Goal: Answer question/provide support

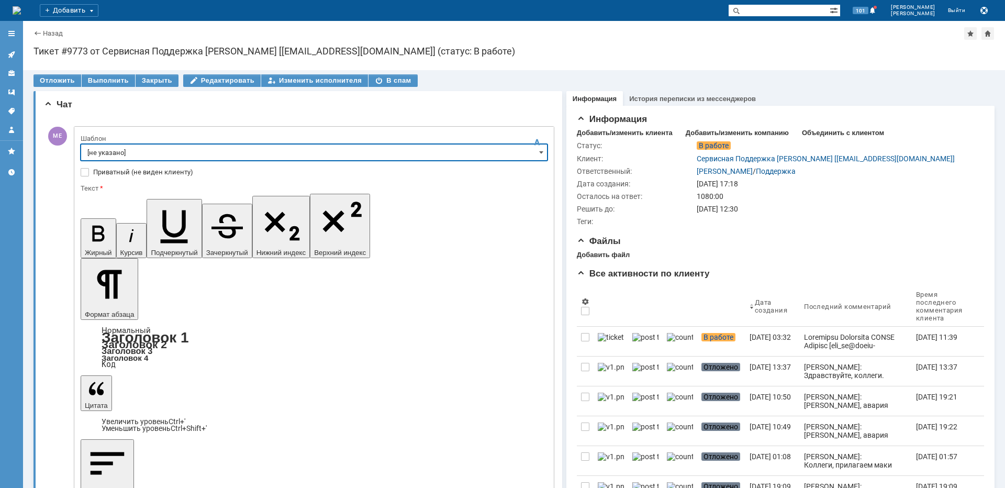
click at [117, 154] on input "[не указано]" at bounding box center [314, 152] width 467 height 17
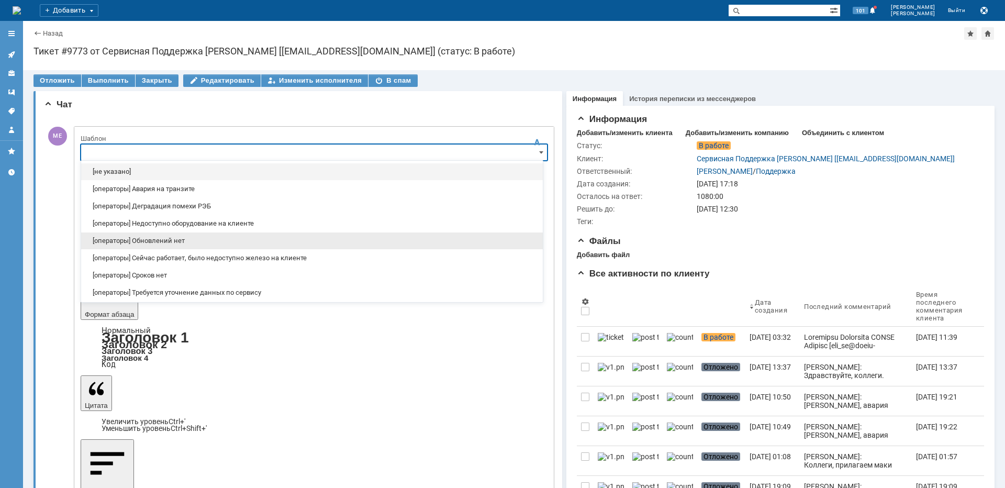
click at [156, 238] on span "[операторы] Обновлений нет" at bounding box center [311, 241] width 449 height 8
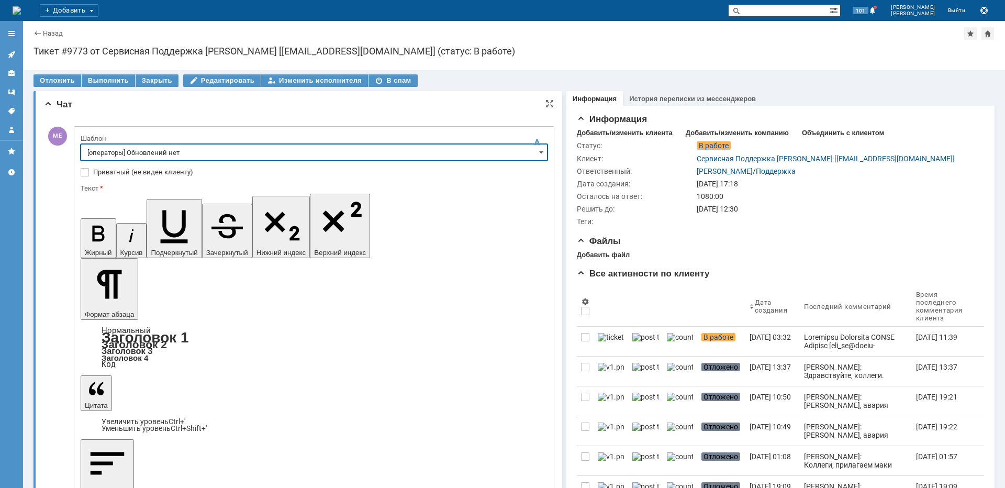
type input "[операторы] Обновлений нет"
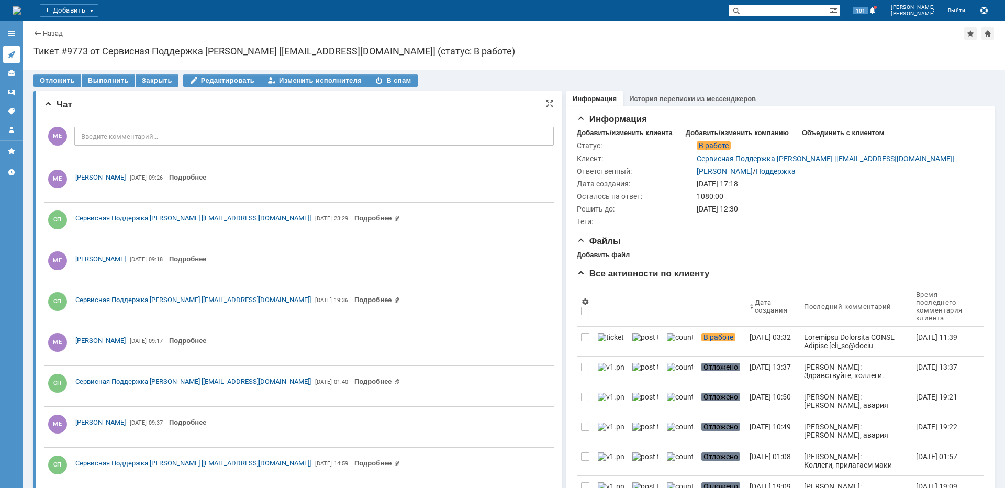
click at [14, 56] on icon at bounding box center [11, 54] width 8 height 8
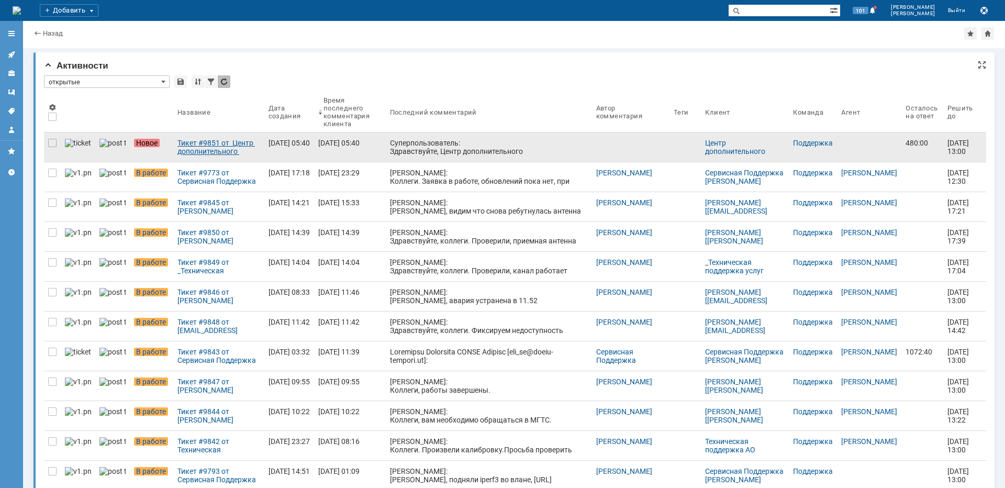
click at [178, 140] on div "Тикет #9851 от Центр дополнительного профессионального образования [[EMAIL_ADDR…" at bounding box center [219, 147] width 83 height 17
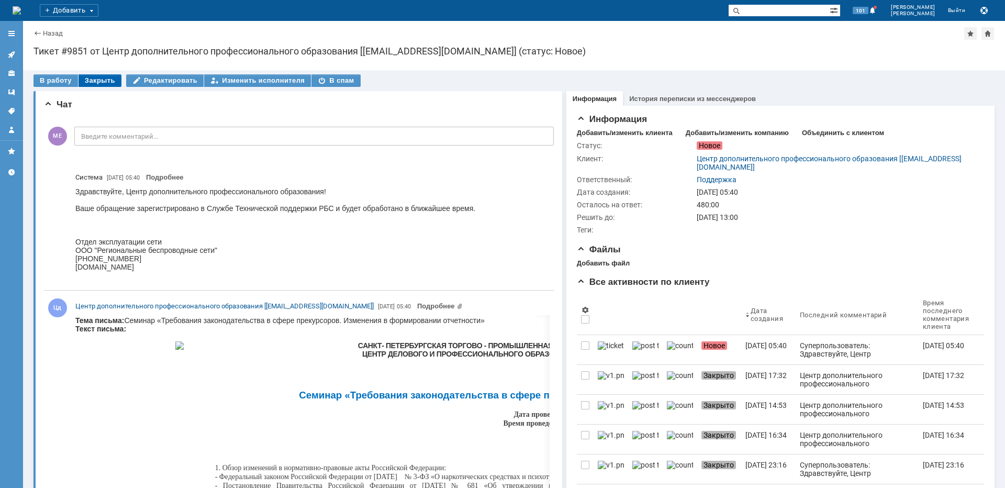
click at [107, 86] on div "Закрыть" at bounding box center [100, 80] width 43 height 13
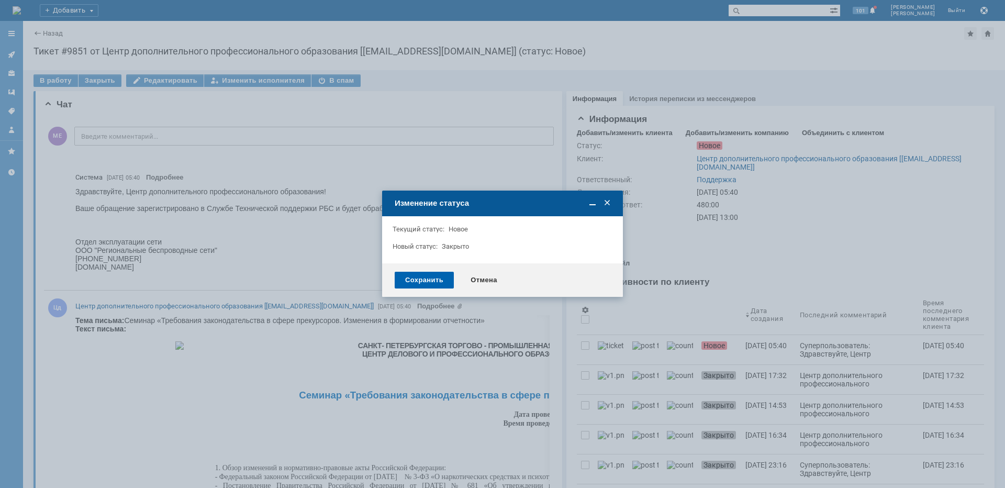
click at [415, 275] on div "Сохранить" at bounding box center [424, 280] width 59 height 17
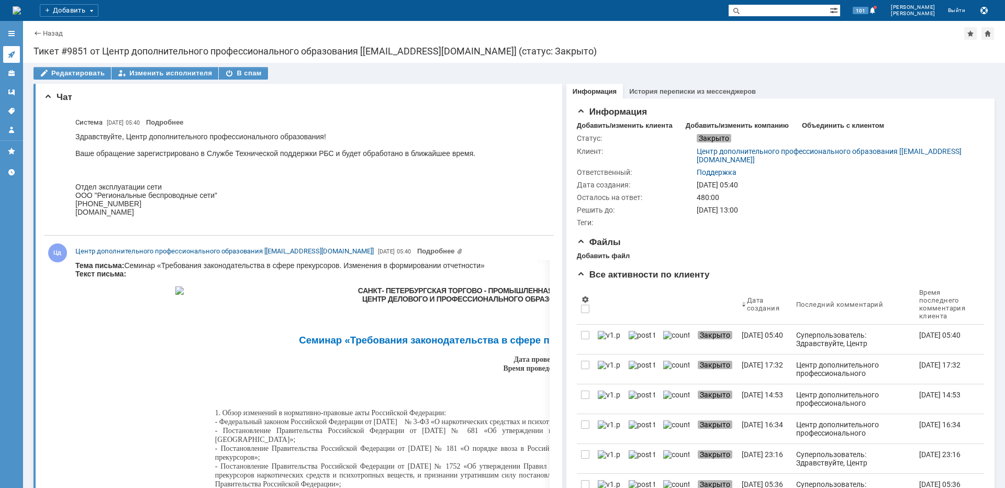
click at [16, 58] on link at bounding box center [11, 54] width 17 height 17
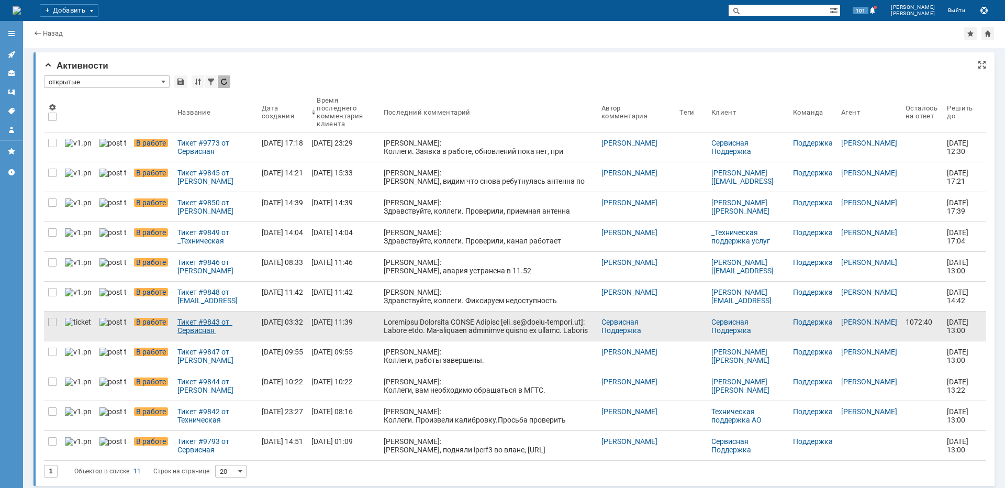
click at [202, 324] on div "Тикет #9843 от Сервисная Поддержка [PERSON_NAME] [[EMAIL_ADDRESS][DOMAIN_NAME]]…" at bounding box center [216, 326] width 76 height 17
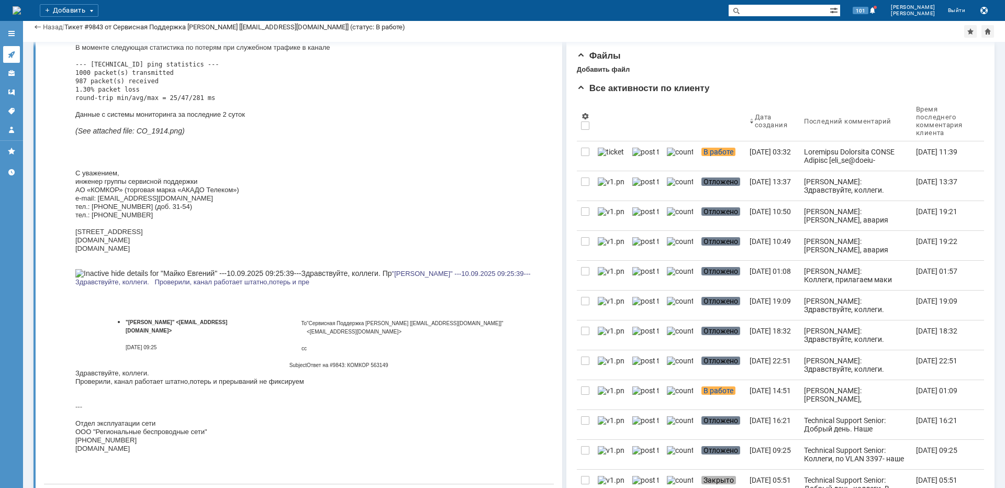
click at [15, 52] on icon at bounding box center [11, 54] width 7 height 7
